Goal: Task Accomplishment & Management: Use online tool/utility

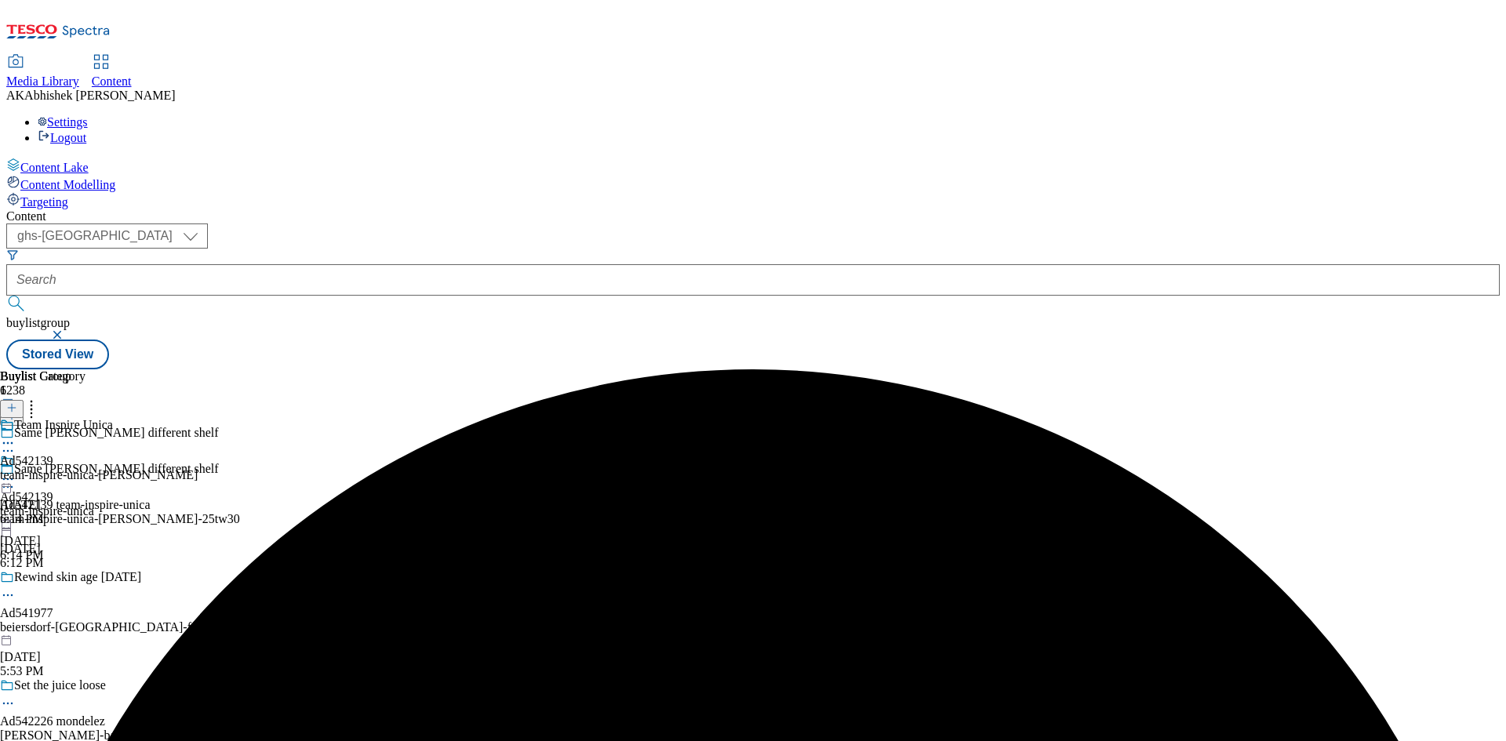
select select "ghs-[GEOGRAPHIC_DATA]"
click at [67, 330] on button "button" at bounding box center [59, 334] width 16 height 9
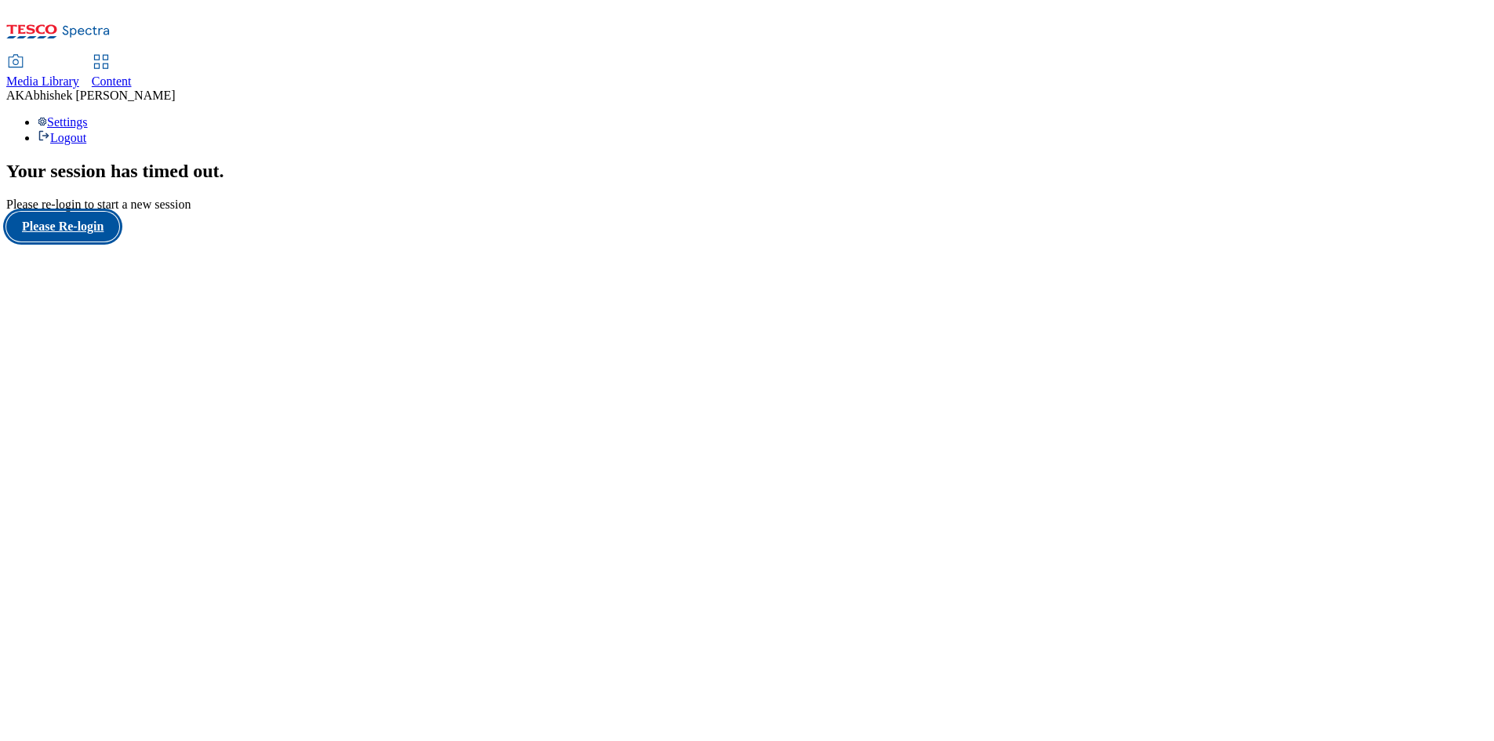
click at [96, 242] on button "Please Re-login" at bounding box center [62, 227] width 113 height 30
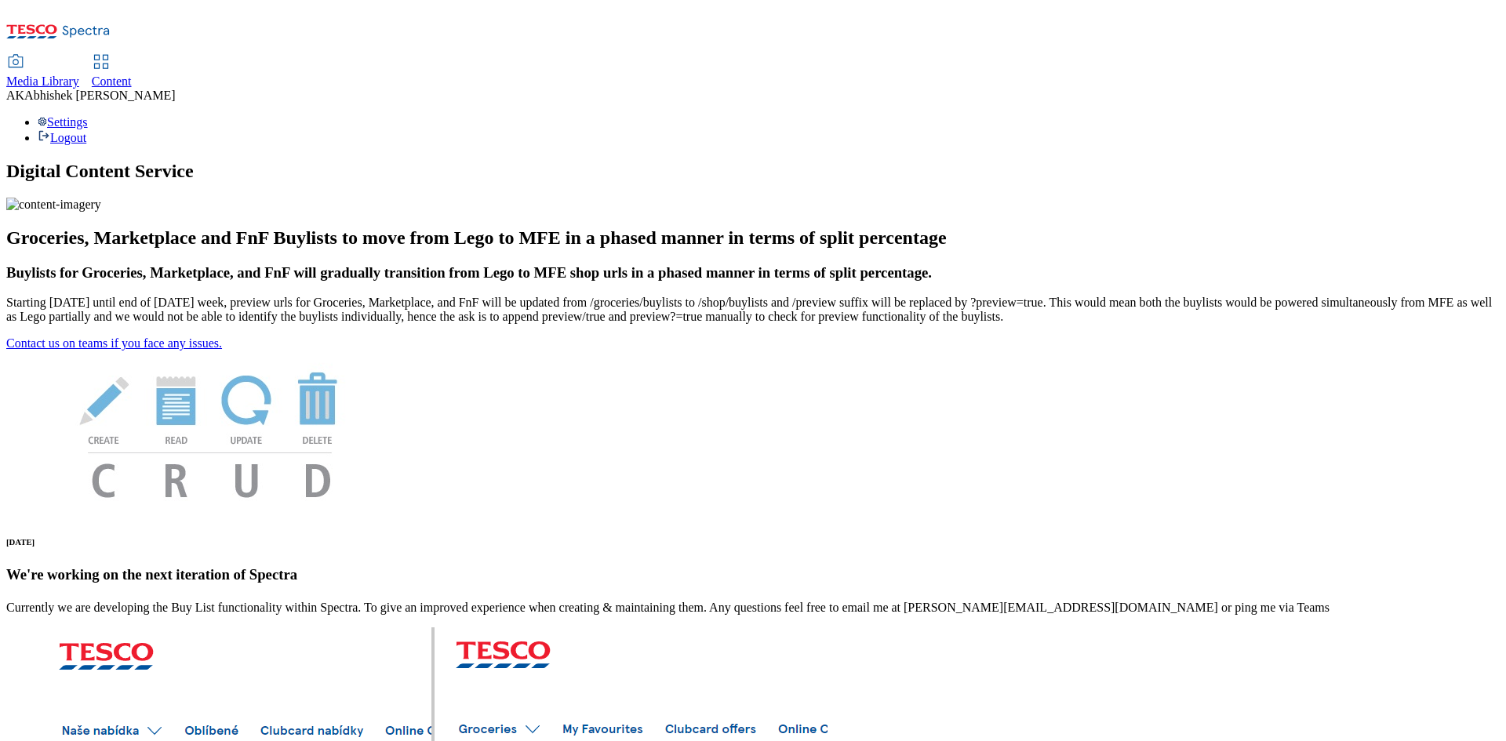
click at [132, 75] on span "Content" at bounding box center [112, 81] width 40 height 13
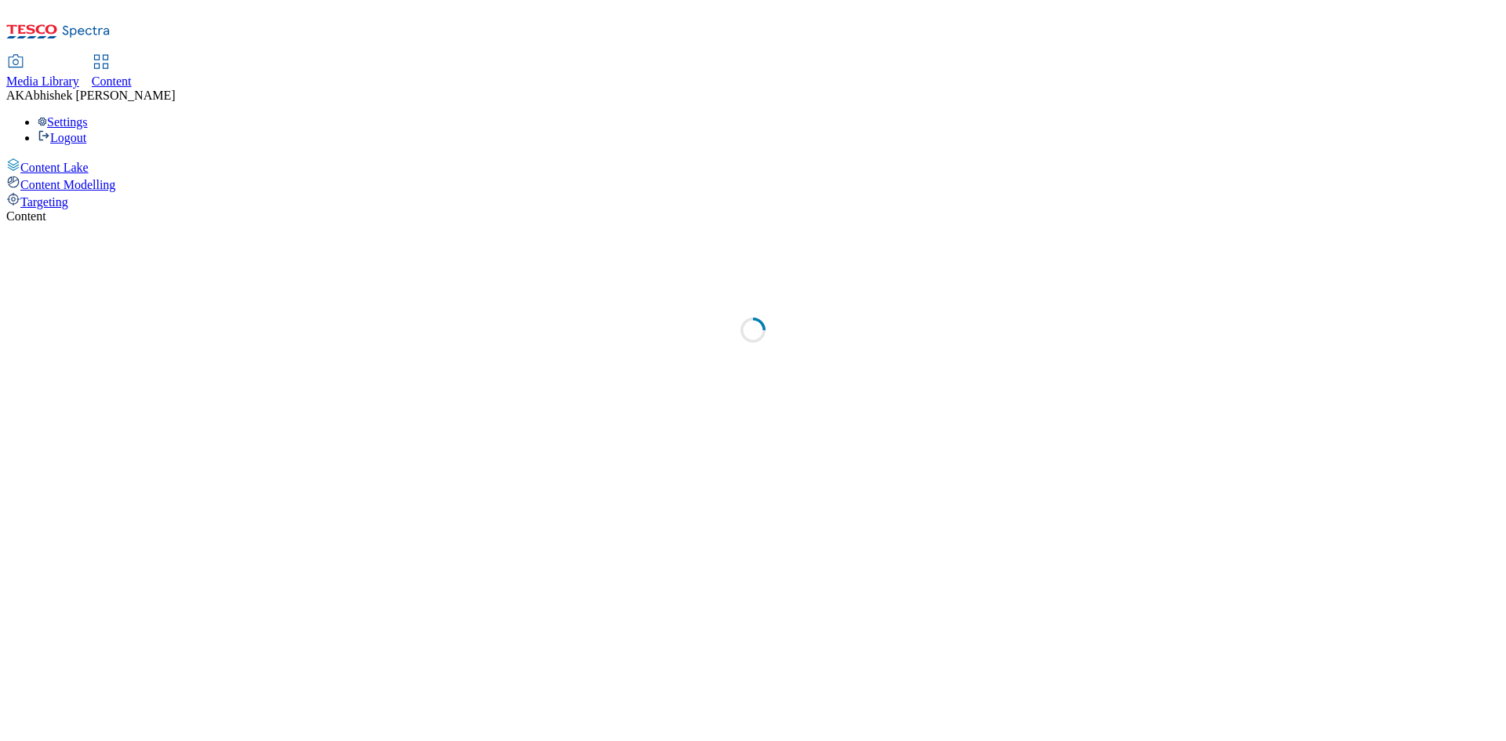
select select "ghs-[GEOGRAPHIC_DATA]"
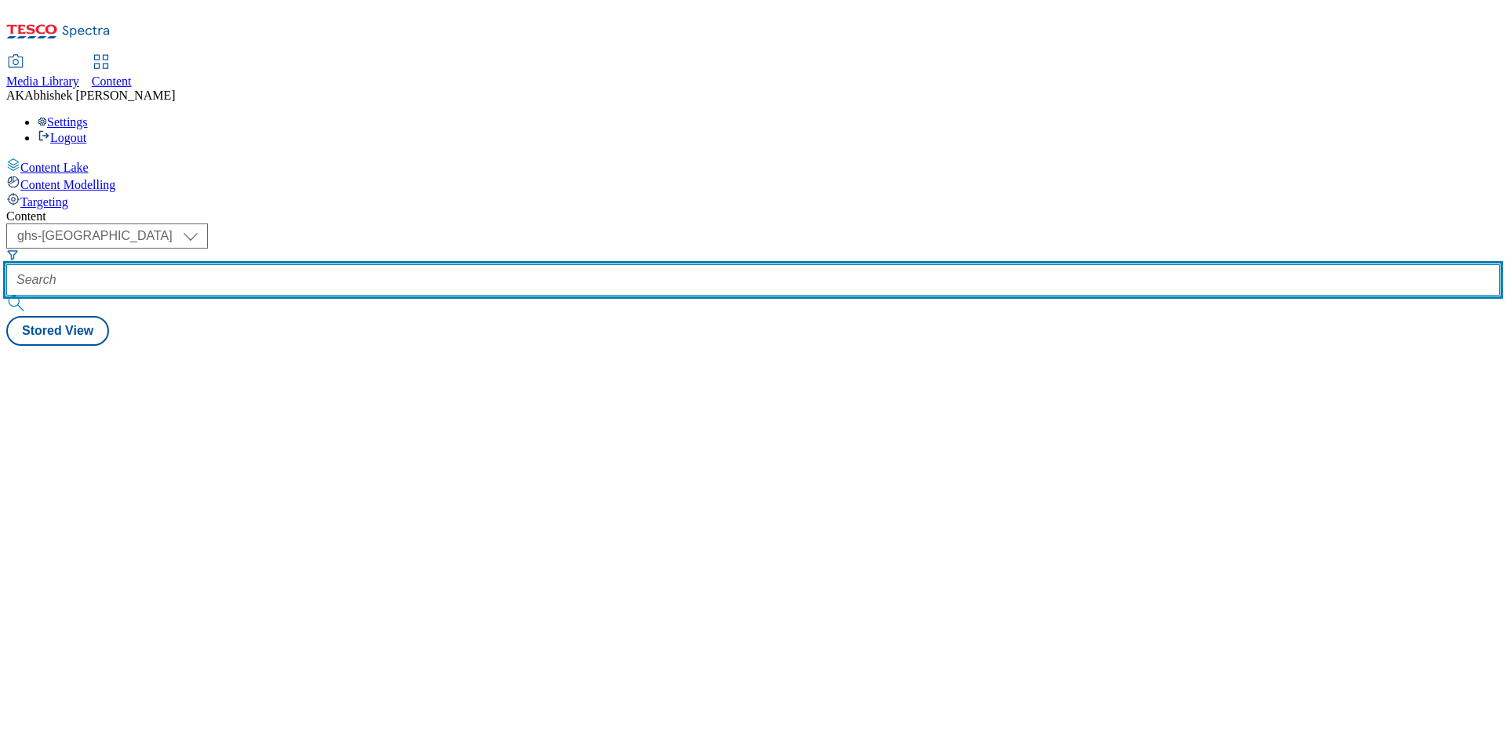
click at [392, 264] on input "text" at bounding box center [752, 279] width 1493 height 31
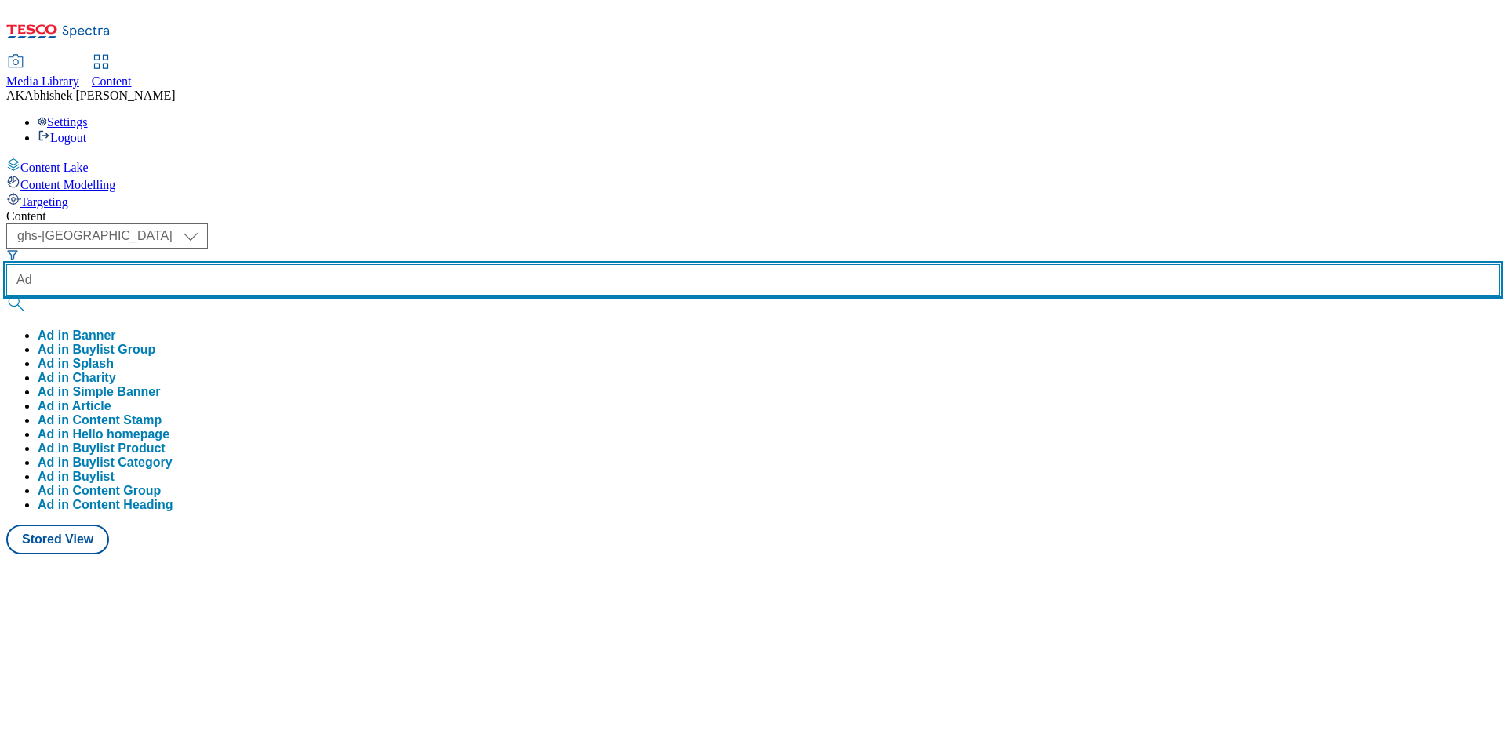
paste input "542252"
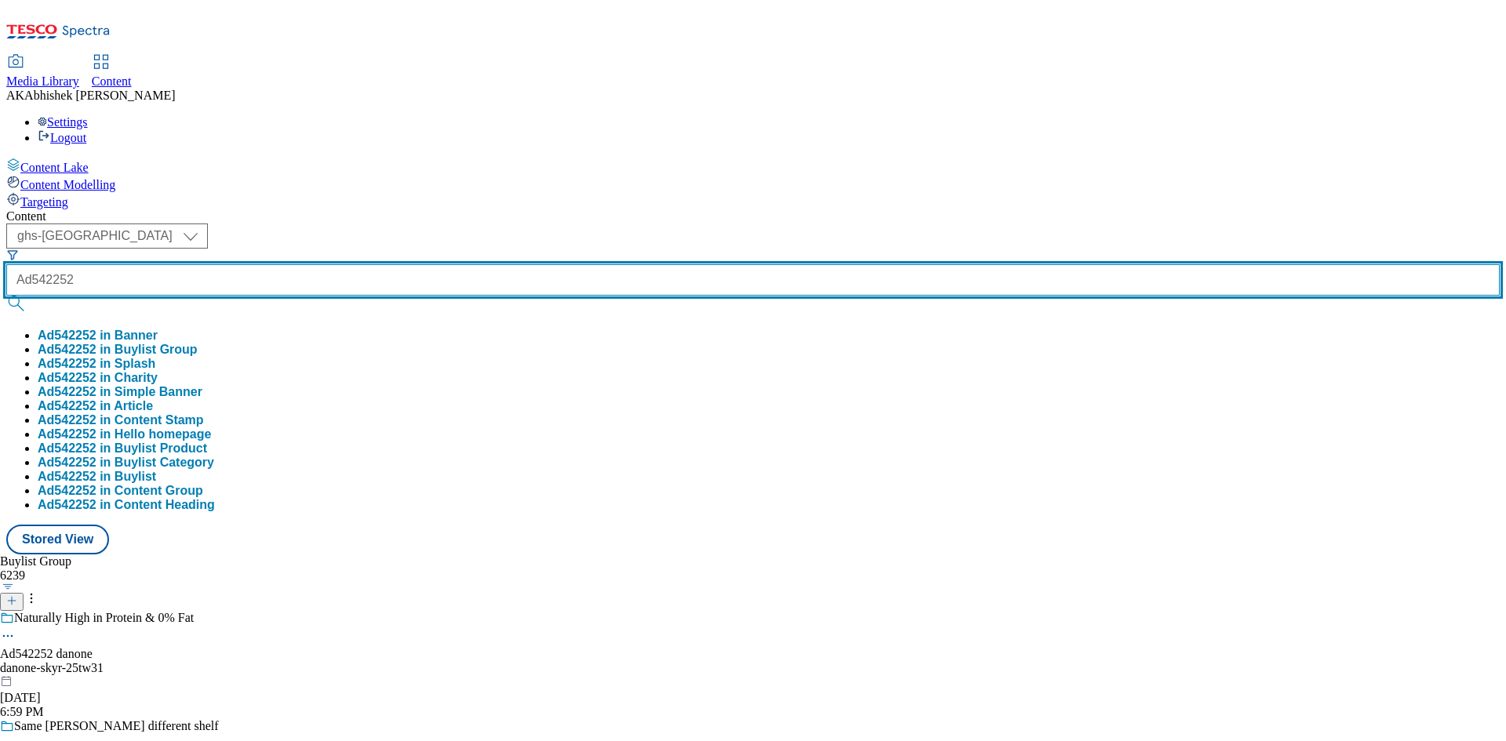
type input "Ad542252"
click at [6, 296] on button "submit" at bounding box center [17, 304] width 22 height 16
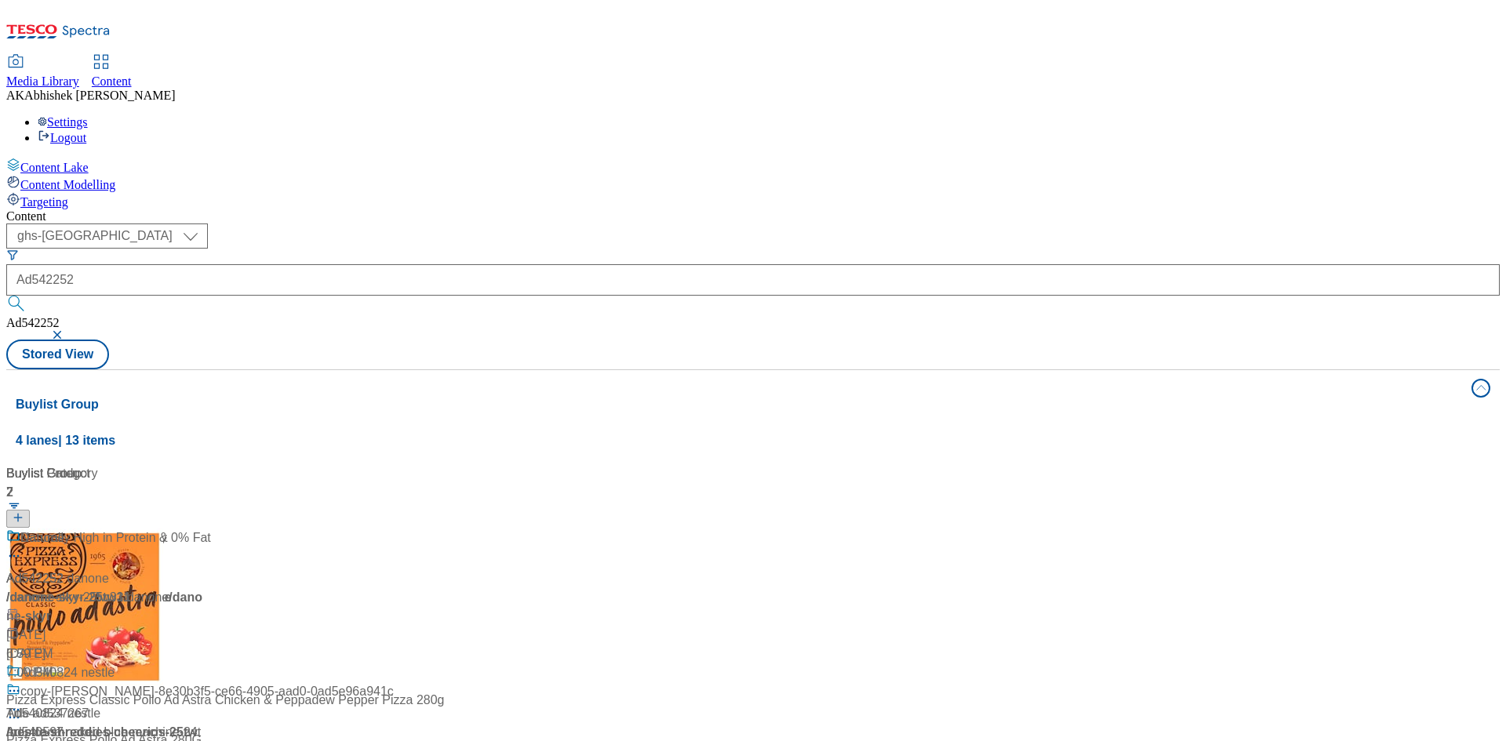
click at [609, 209] on div "Content ( optional ) ghs-roi ghs-uk ghs-uk Ad542252 Ad542252 Stored View Buylis…" at bounding box center [752, 631] width 1493 height 844
click at [202, 529] on div "Deliciously think & creamy Ad542252 / danone-skyr-25tw31 / danone Sep 12, 2025 …" at bounding box center [104, 596] width 196 height 135
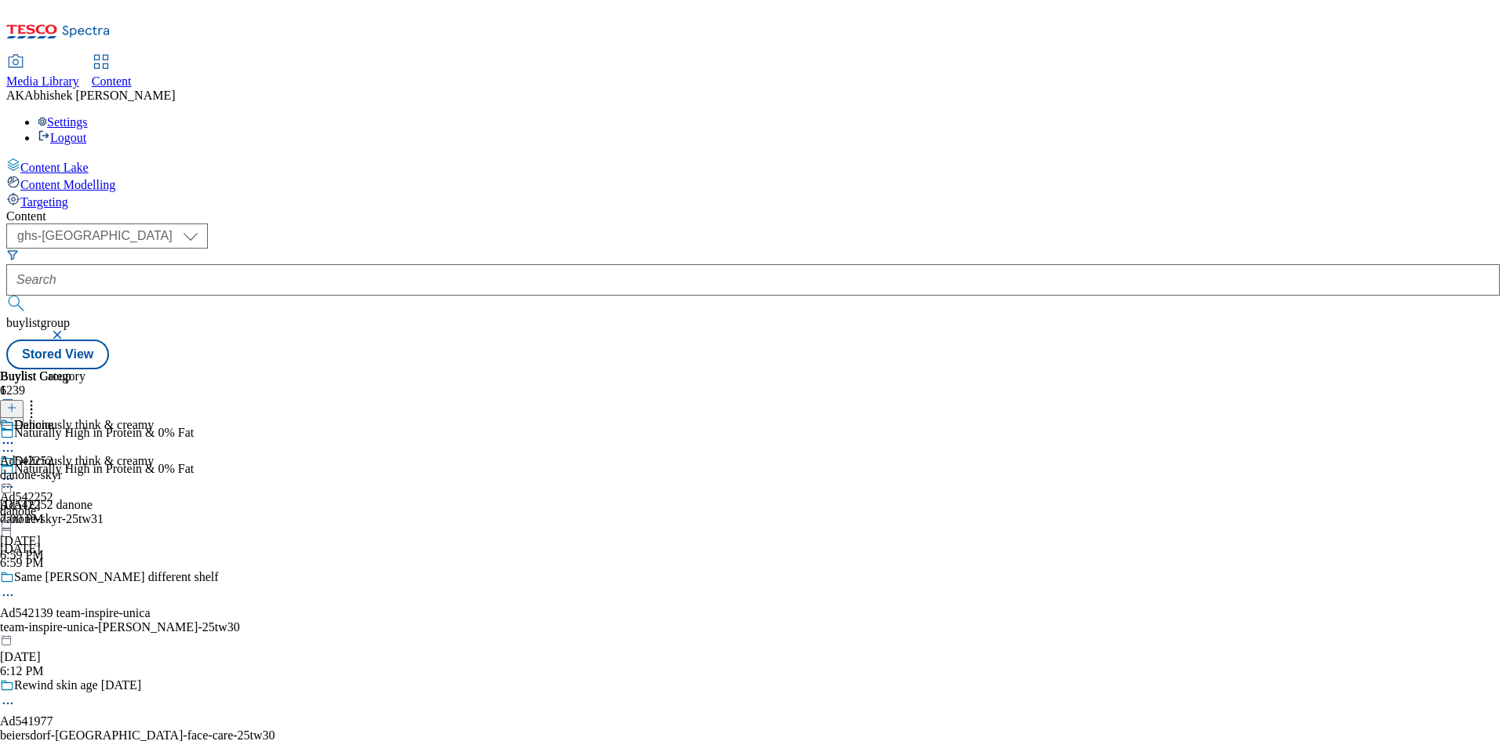
click at [16, 479] on icon at bounding box center [8, 487] width 16 height 16
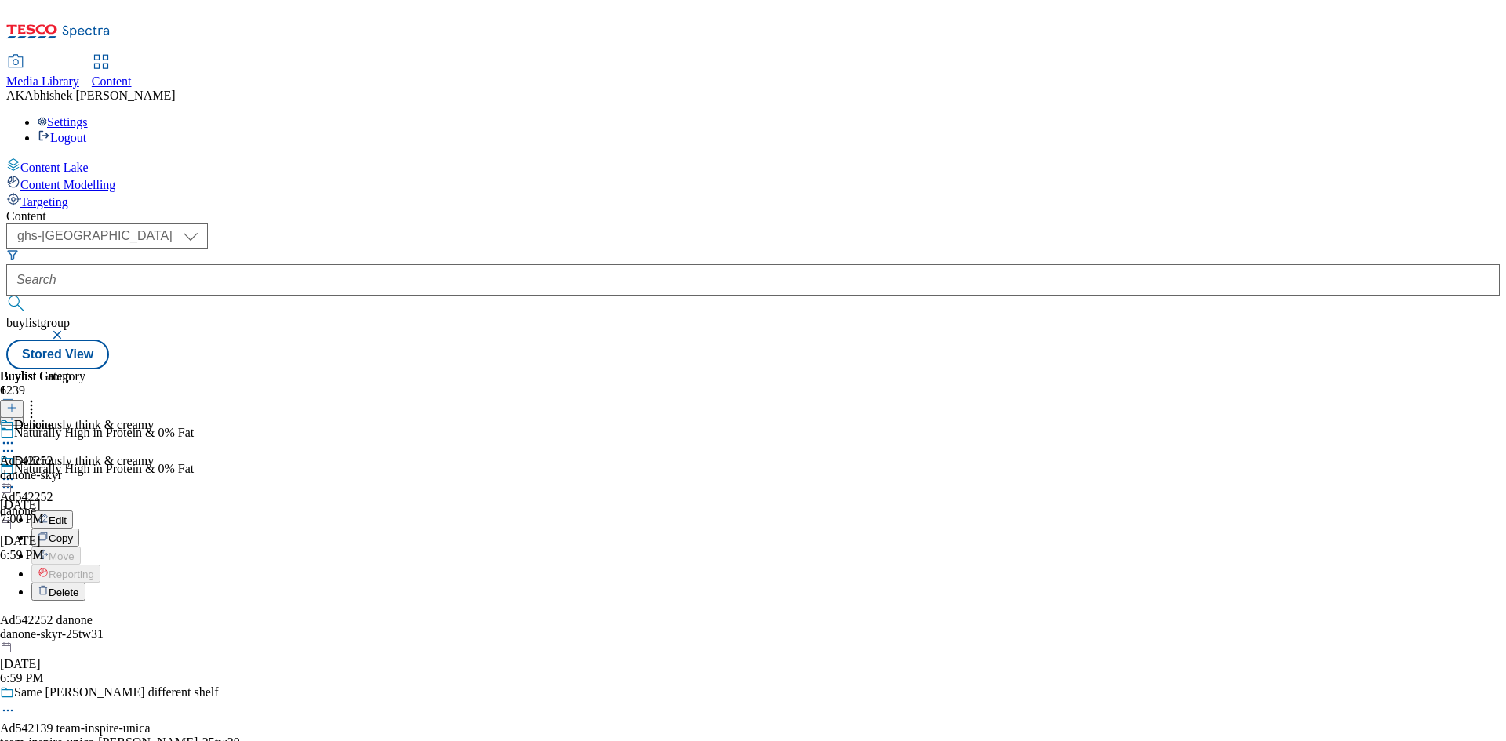
click at [67, 515] on span "Edit" at bounding box center [58, 521] width 18 height 12
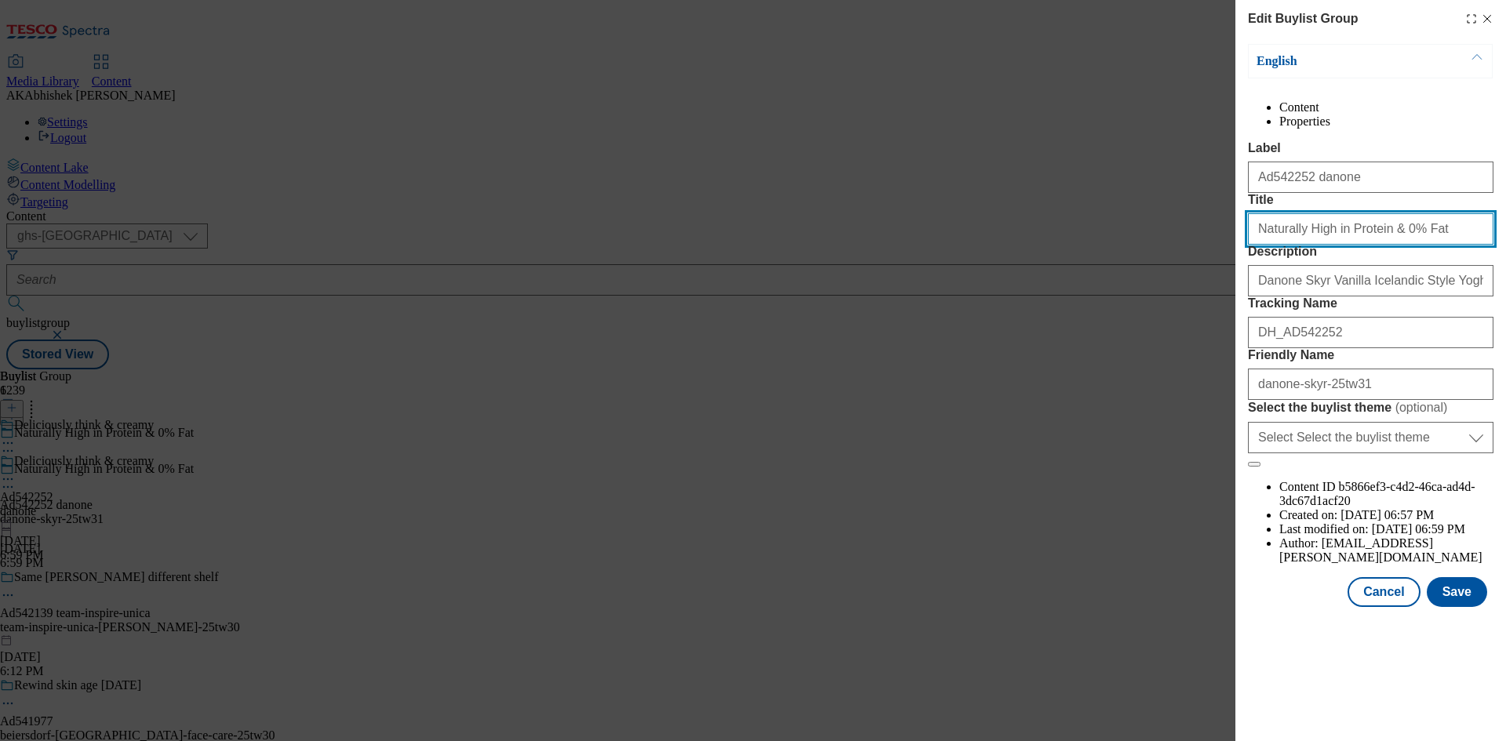
click at [1428, 245] on input "Naturally High in Protein & 0% Fat" at bounding box center [1371, 228] width 246 height 31
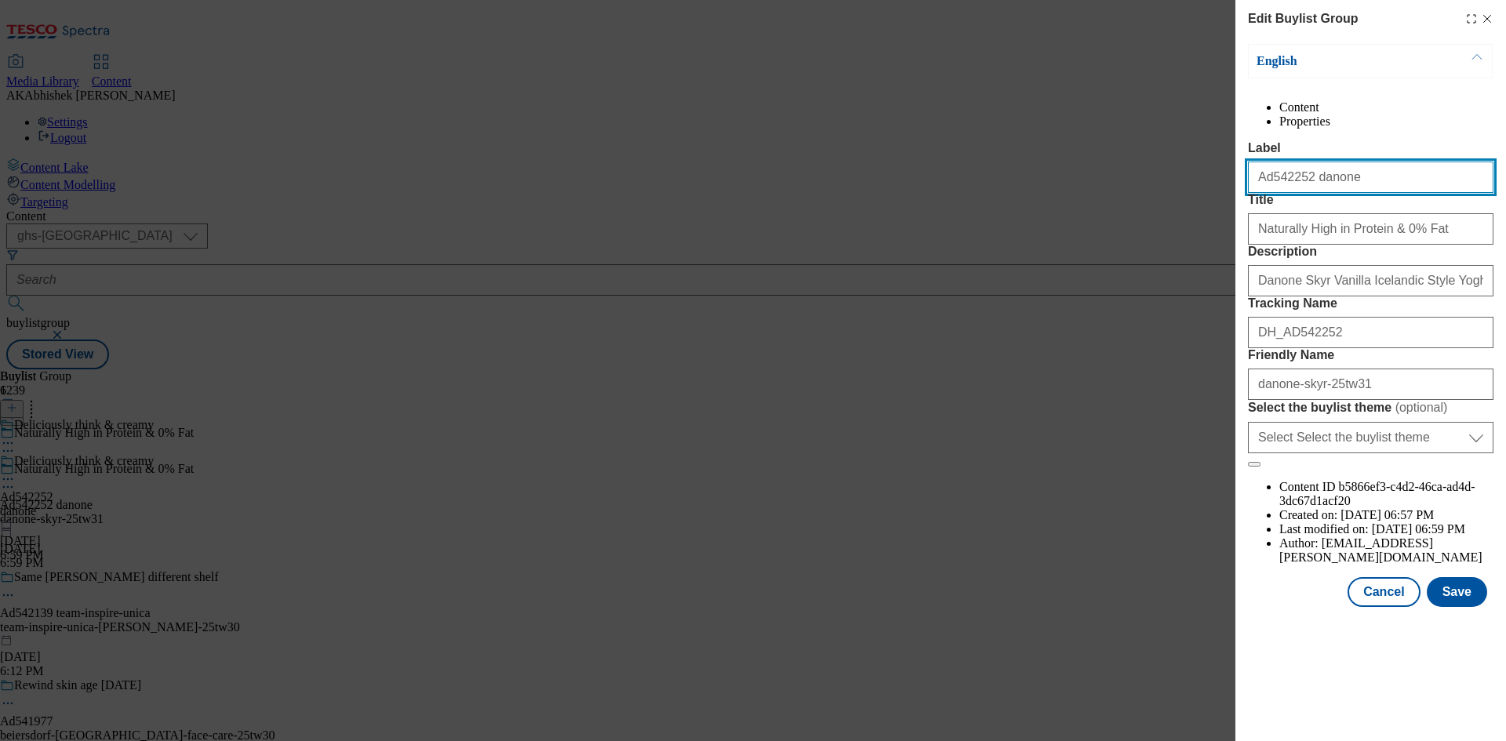
click at [1379, 193] on input "Ad542252 danone" at bounding box center [1371, 177] width 246 height 31
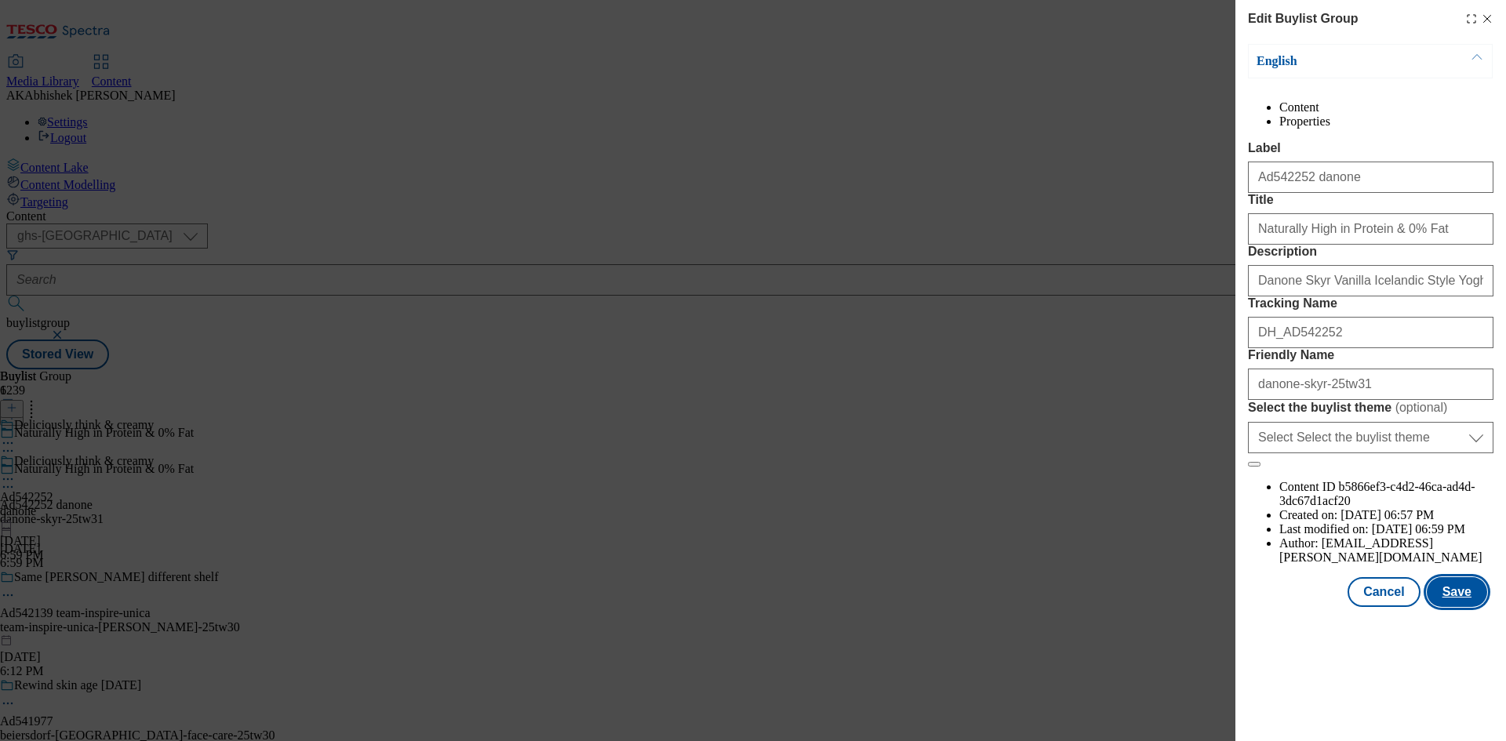
click at [1466, 607] on button "Save" at bounding box center [1457, 592] width 60 height 30
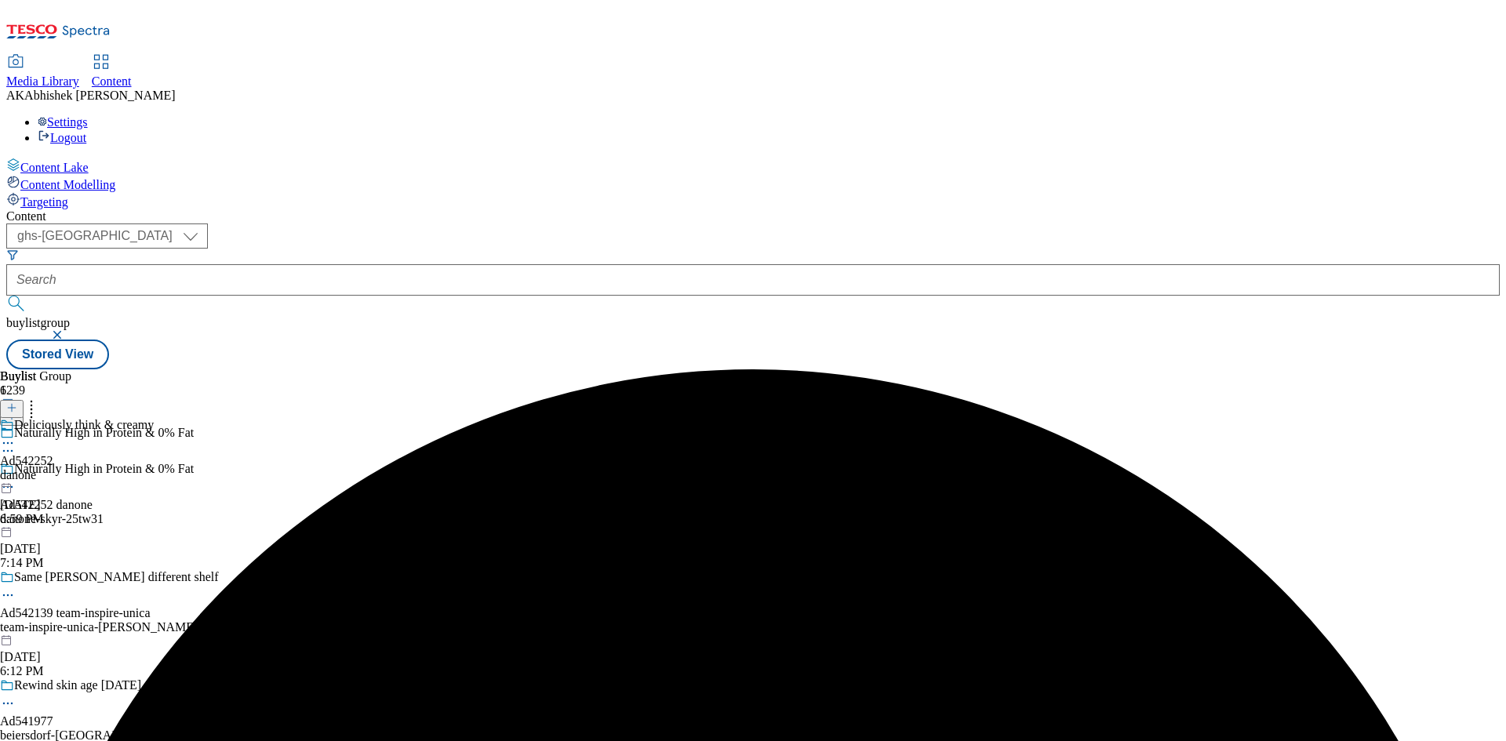
click at [16, 435] on icon at bounding box center [8, 443] width 16 height 16
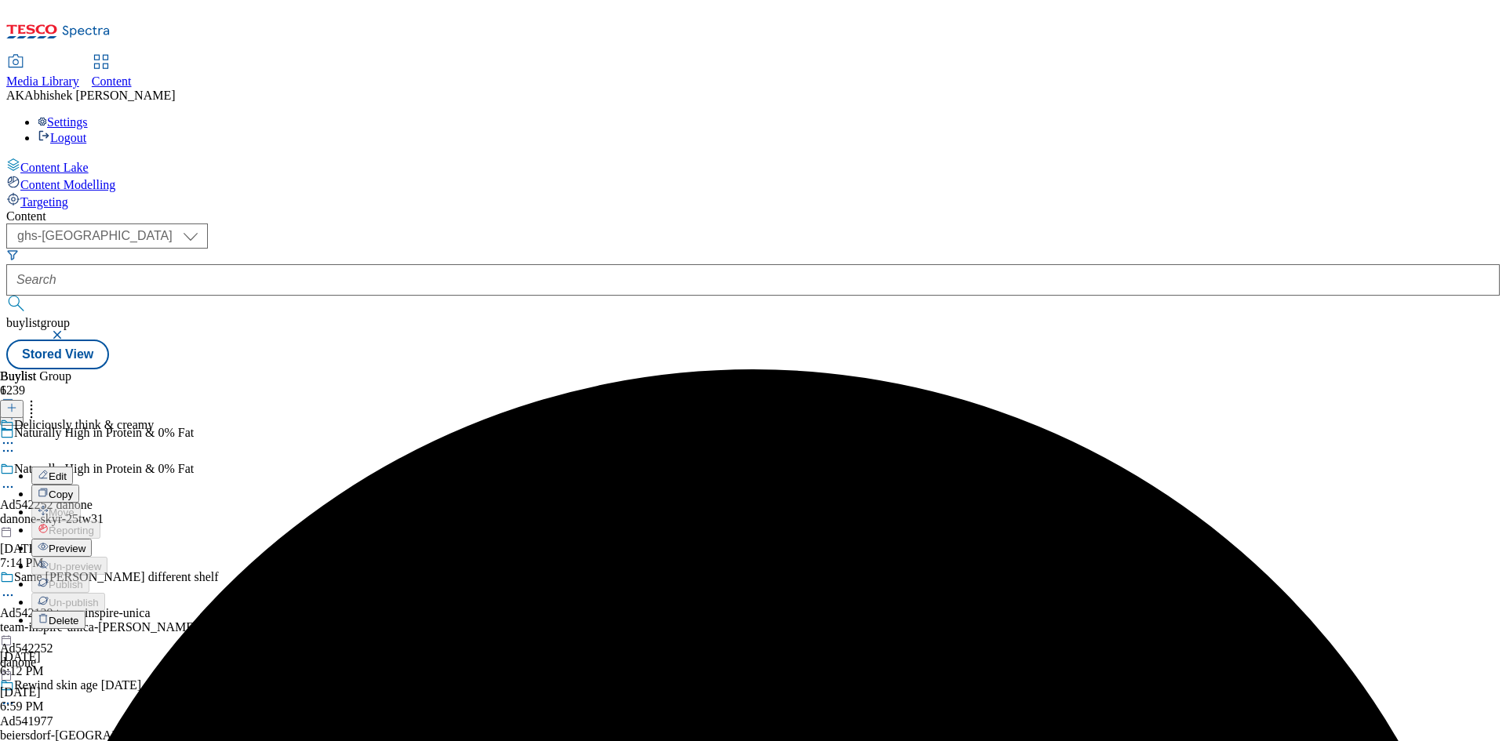
click at [73, 467] on button "Edit" at bounding box center [52, 476] width 42 height 18
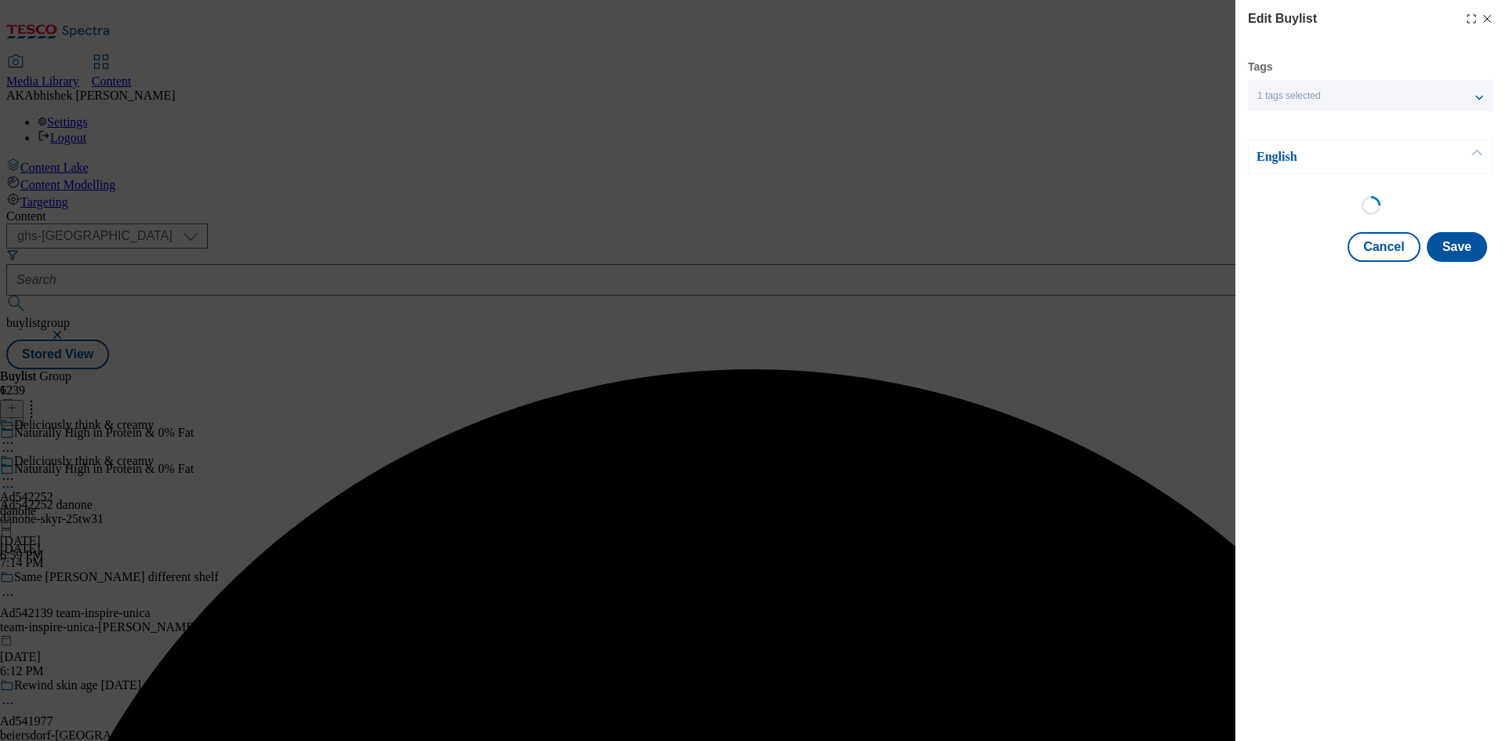
select select "tactical"
select select "supplier funded short term 1-3 weeks"
select select "dunnhumby"
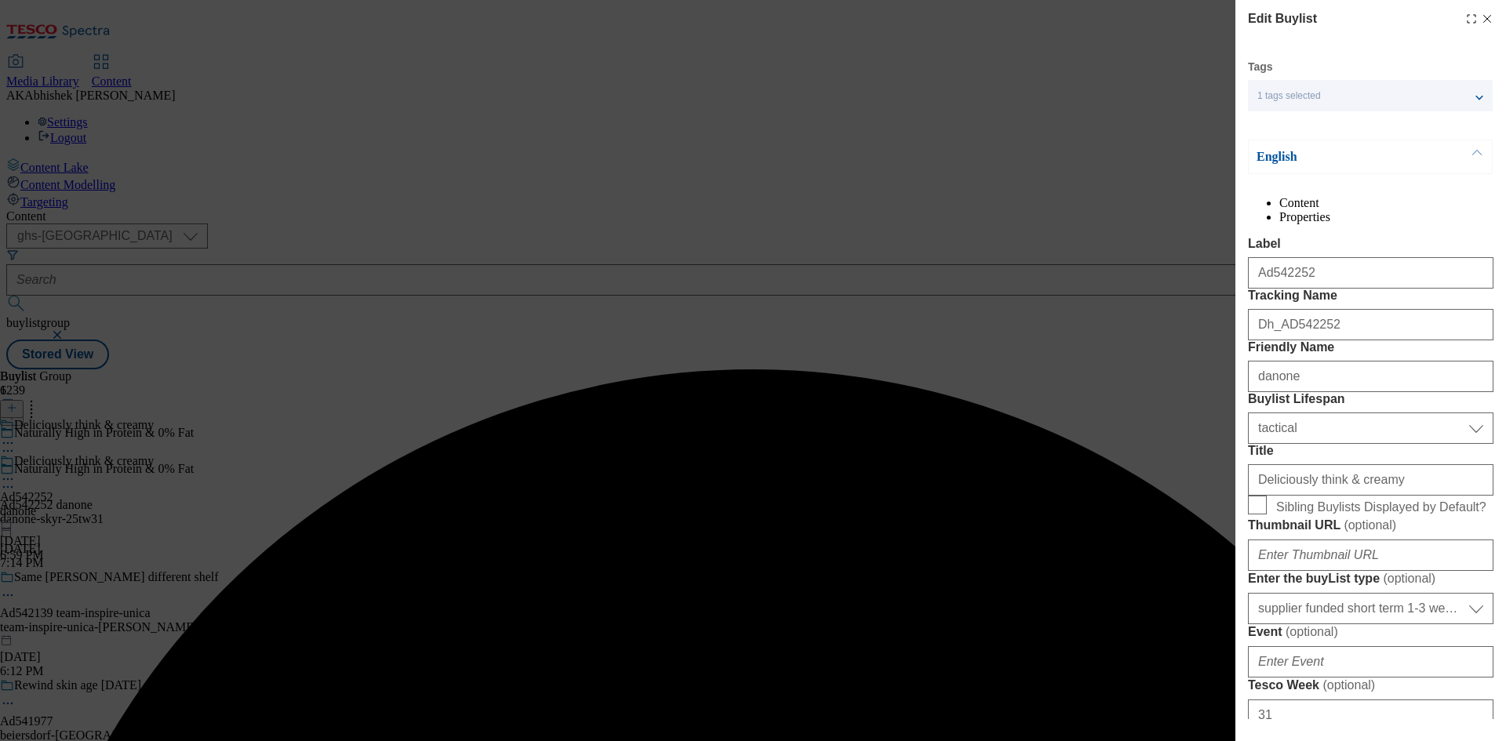
select select "Banner"
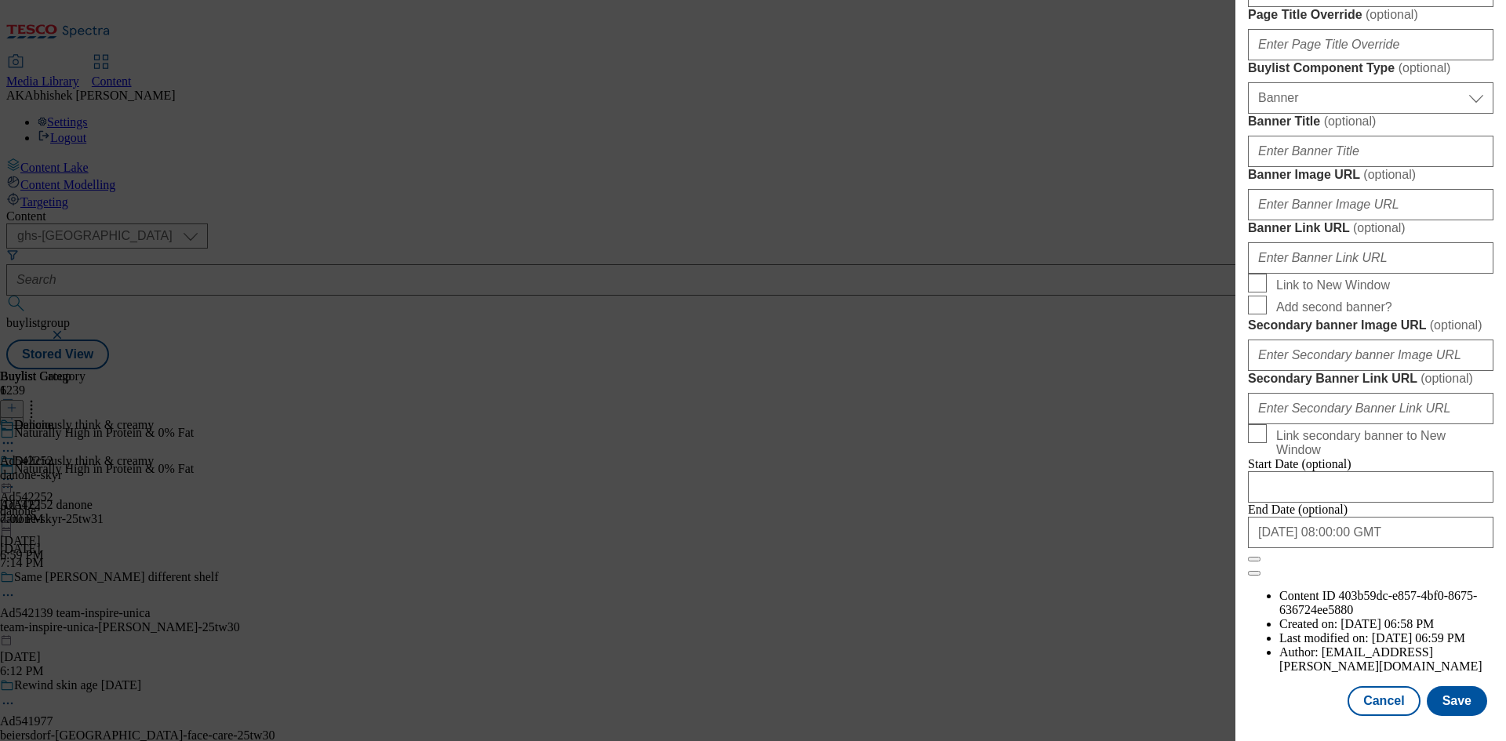
scroll to position [1540, 0]
click at [1447, 702] on button "Save" at bounding box center [1457, 701] width 60 height 30
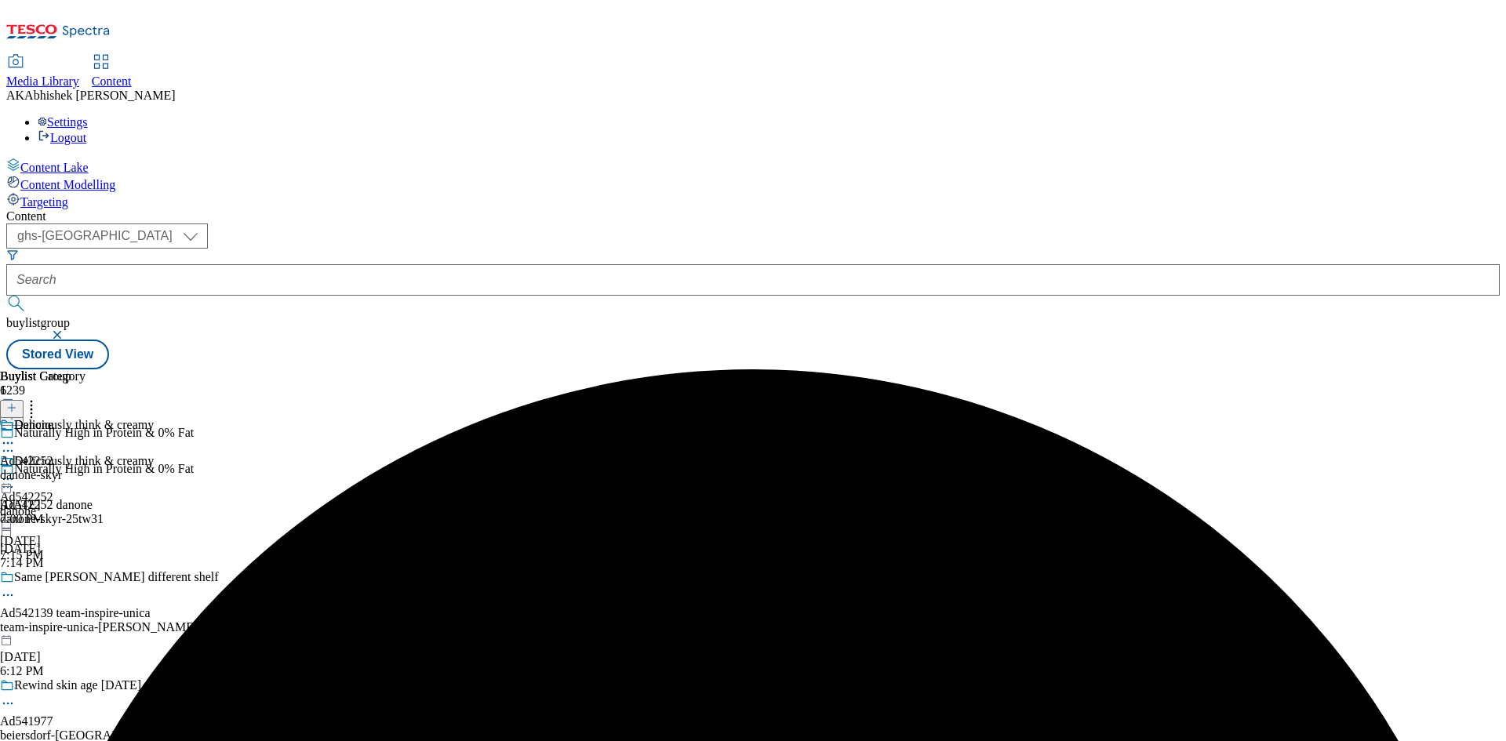
click at [16, 435] on icon at bounding box center [8, 443] width 16 height 16
click at [67, 471] on span "Edit" at bounding box center [58, 477] width 18 height 12
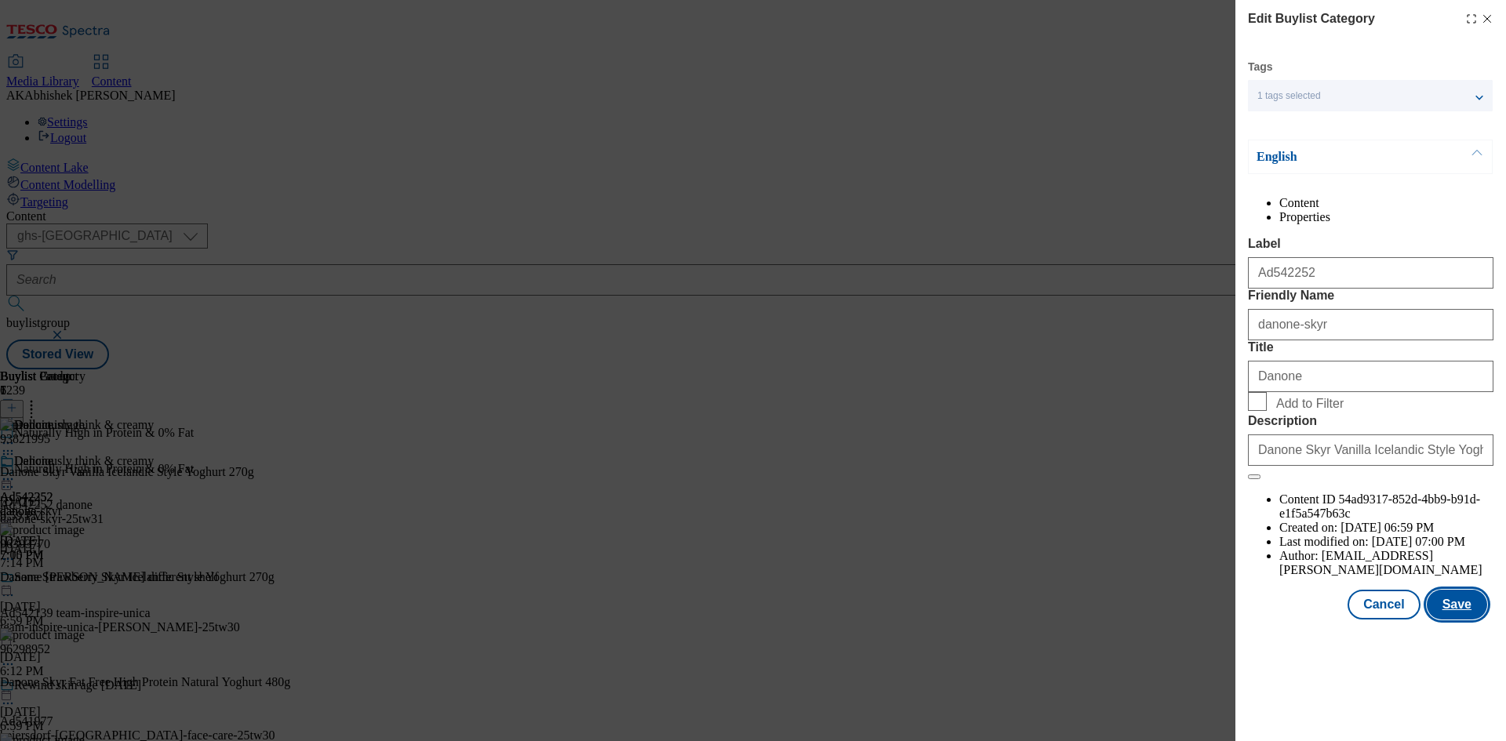
click at [1459, 620] on button "Save" at bounding box center [1457, 605] width 60 height 30
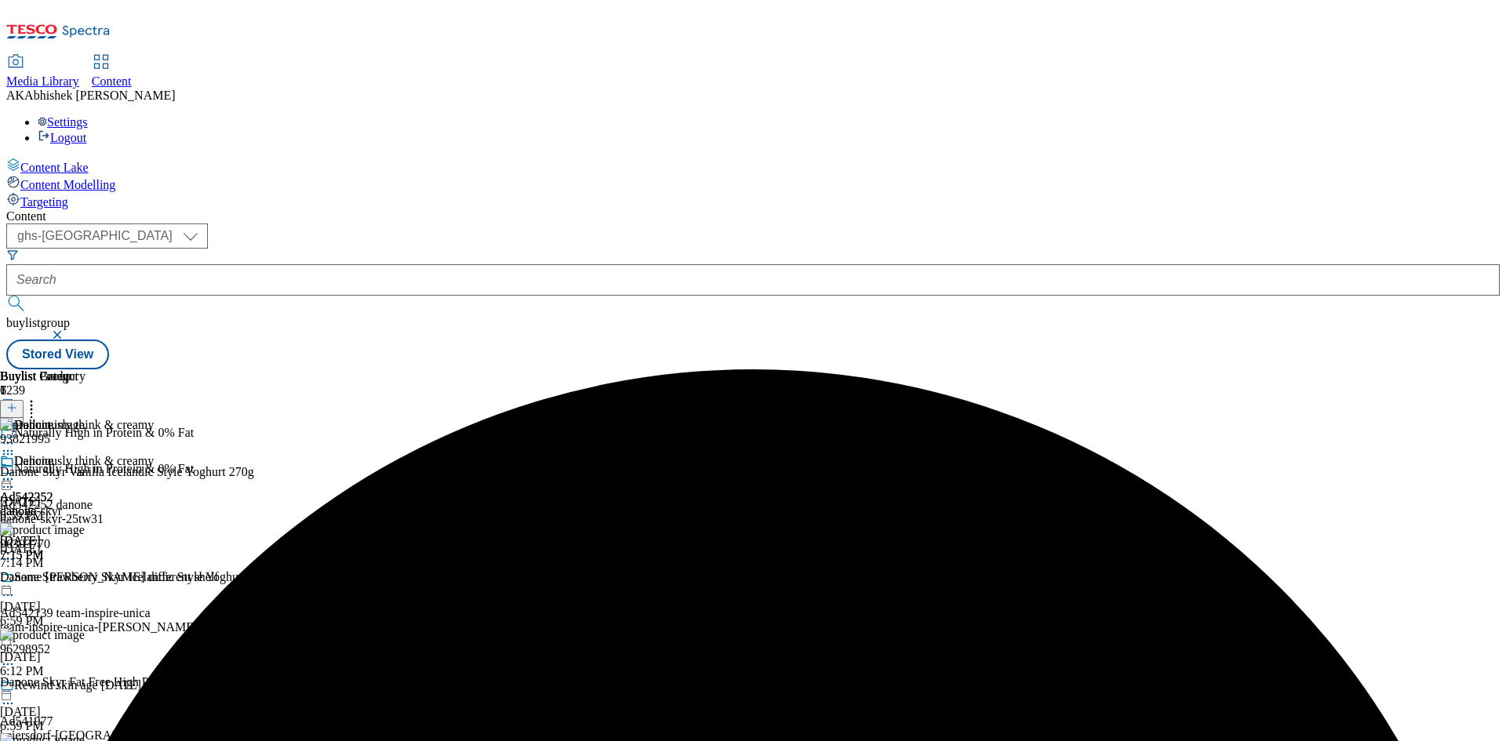
click at [16, 471] on icon at bounding box center [8, 479] width 16 height 16
click at [85, 579] on span "Preview" at bounding box center [67, 585] width 37 height 12
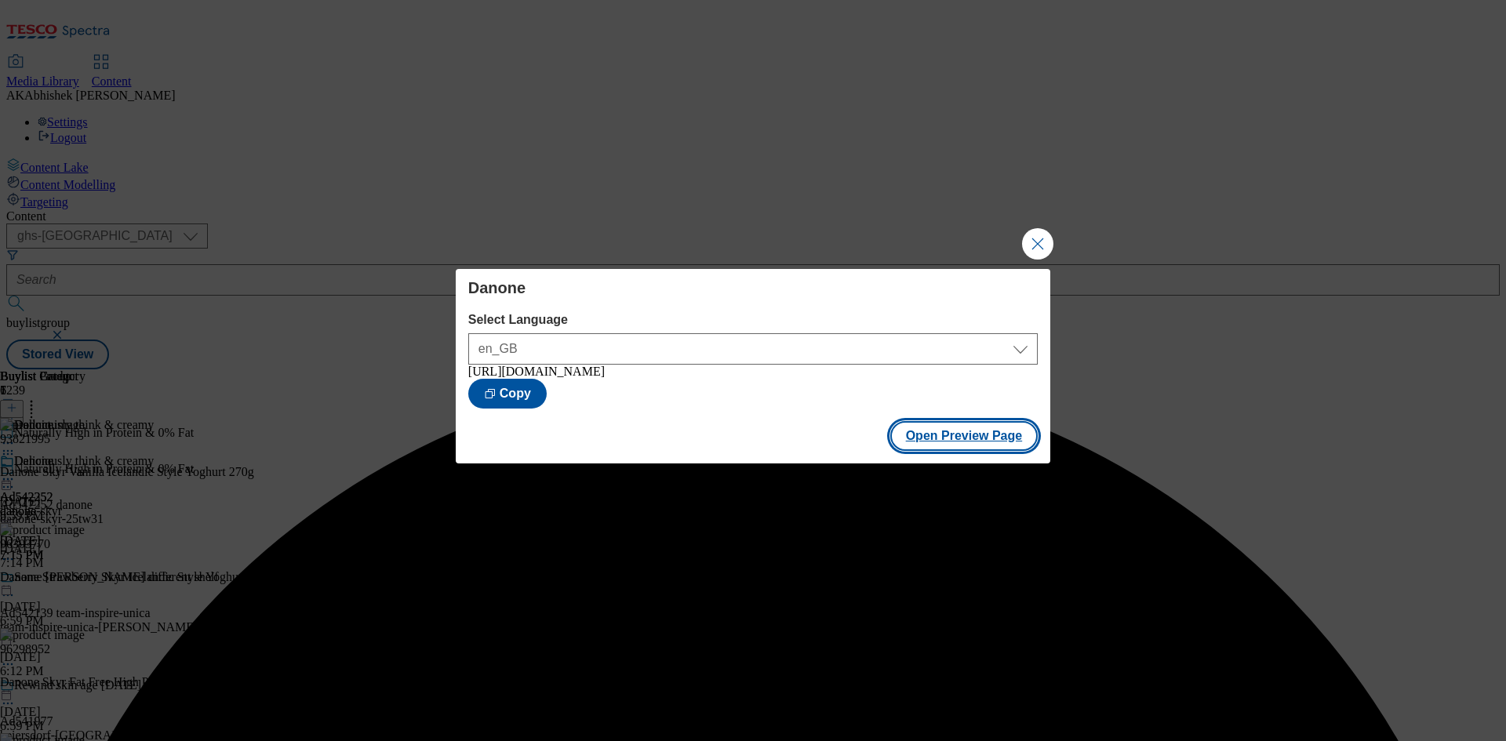
click at [933, 441] on button "Open Preview Page" at bounding box center [964, 436] width 148 height 30
click at [1034, 235] on button "Close Modal" at bounding box center [1037, 243] width 31 height 31
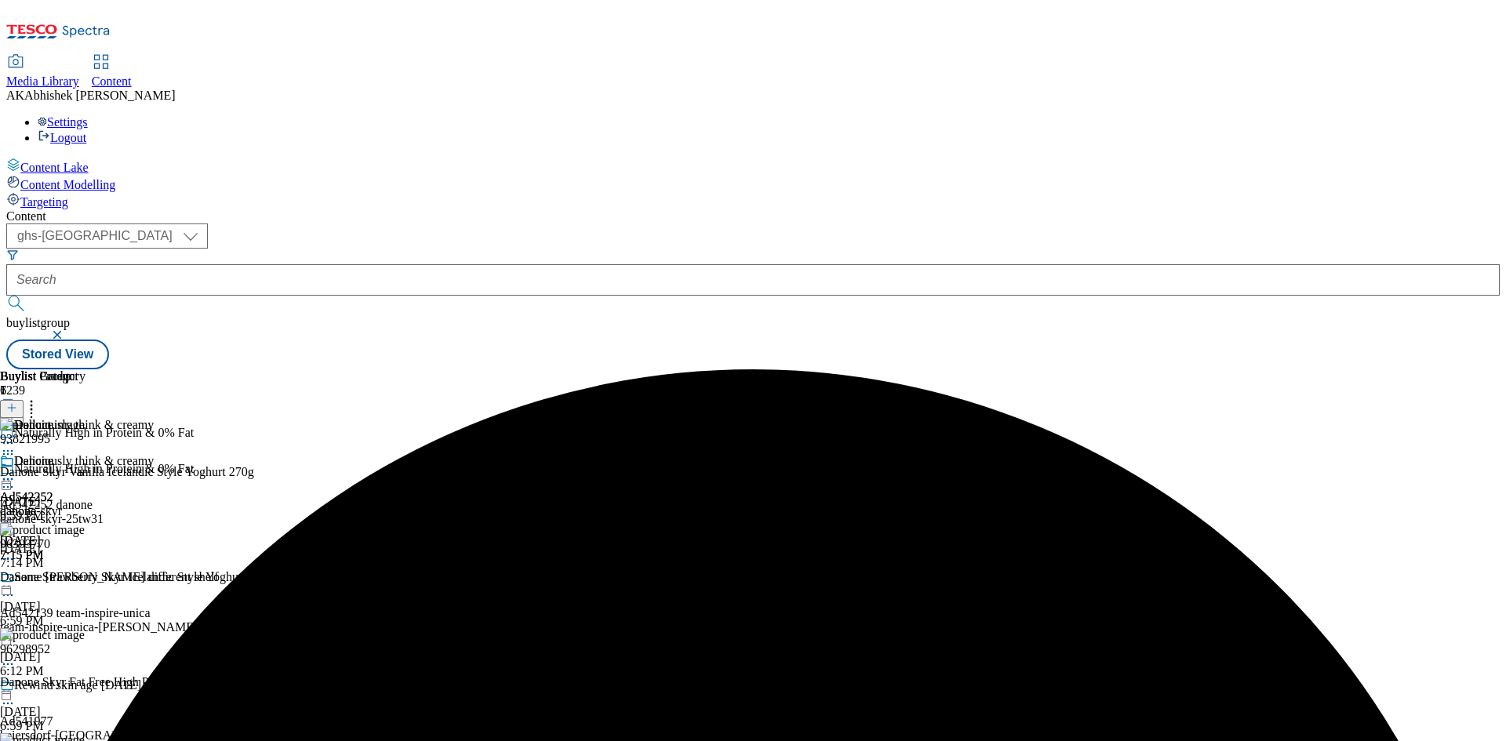
click at [16, 471] on icon at bounding box center [8, 479] width 16 height 16
click at [83, 633] on span "Publish" at bounding box center [66, 639] width 35 height 12
